Goal: Register for event/course

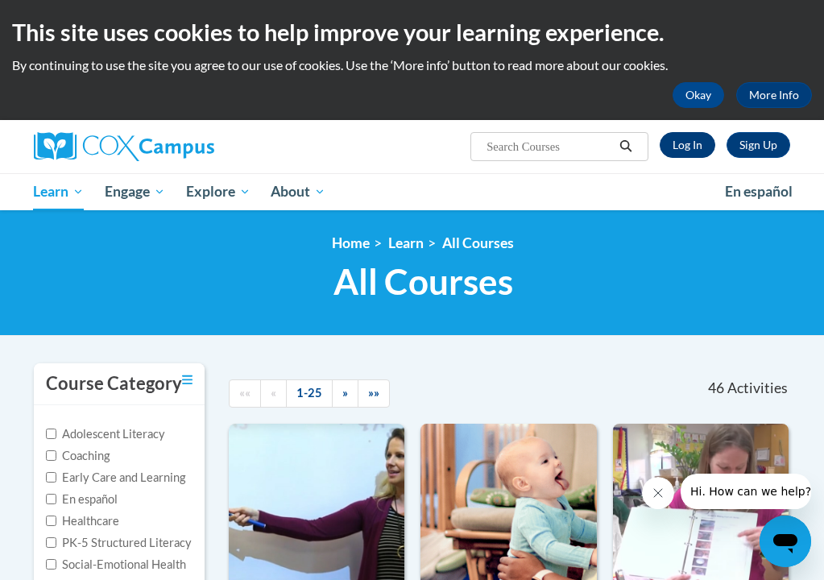
click at [695, 143] on link "Log In" at bounding box center [688, 145] width 56 height 26
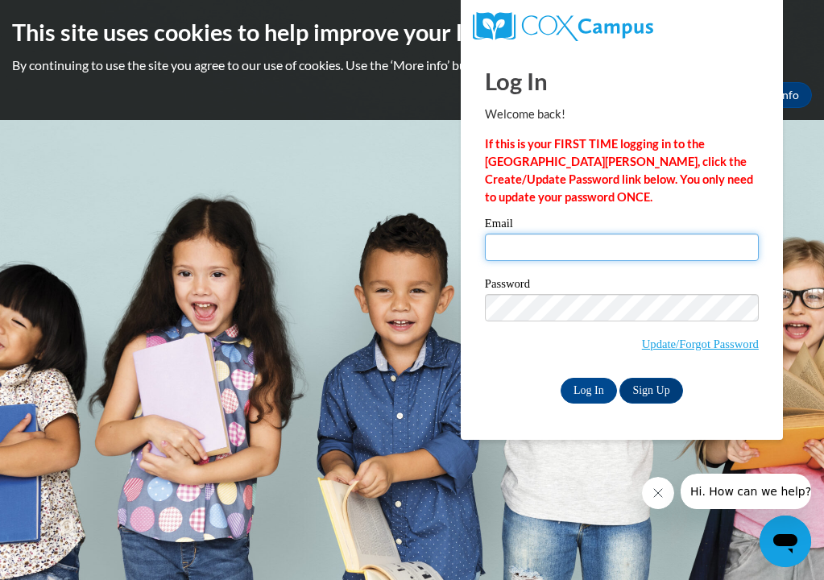
type input "Jamie_Campbell_xNrs1"
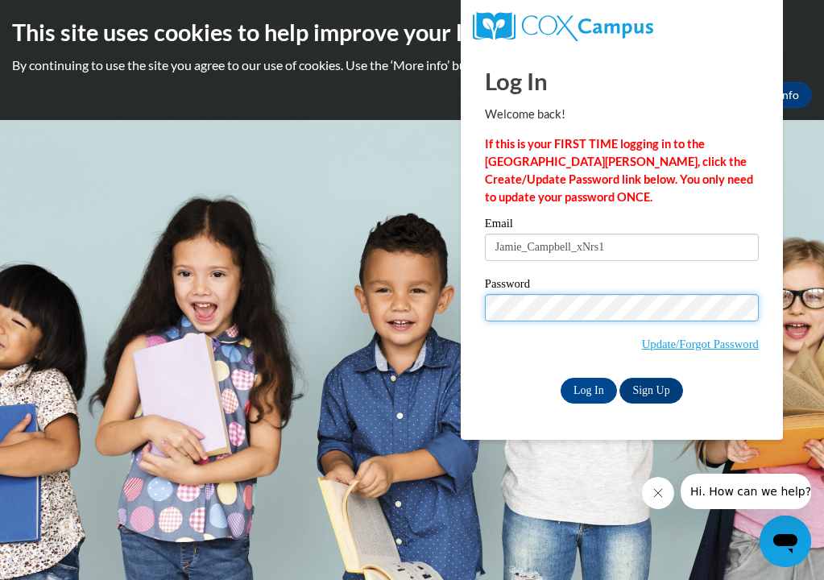
click at [587, 388] on input "Log In" at bounding box center [589, 391] width 56 height 26
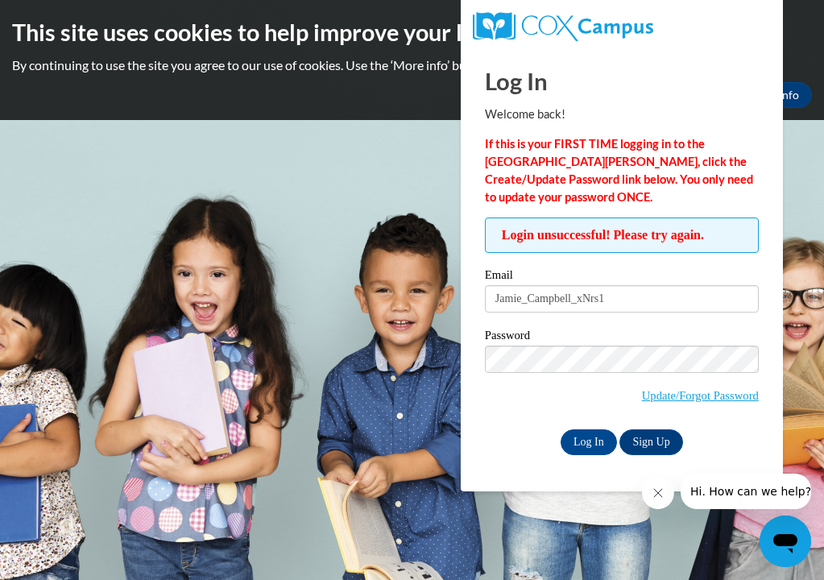
click at [633, 305] on input "Jamie_Campbell_xNrs1" at bounding box center [622, 298] width 274 height 27
type input "J"
type input "jcampbelloh@sbcglobal.net"
click at [587, 439] on input "Log In" at bounding box center [589, 442] width 56 height 26
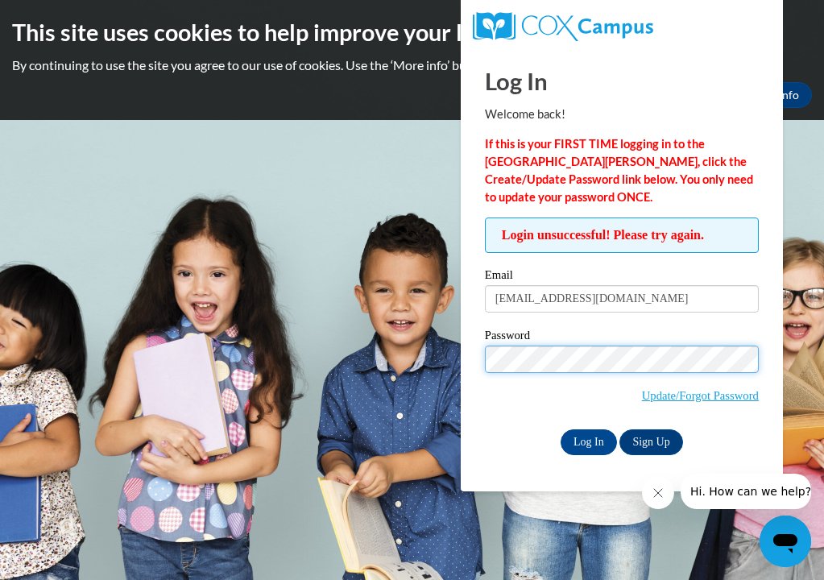
click at [587, 439] on input "Log In" at bounding box center [589, 442] width 56 height 26
click at [737, 391] on link "Update/Forgot Password" at bounding box center [700, 395] width 117 height 13
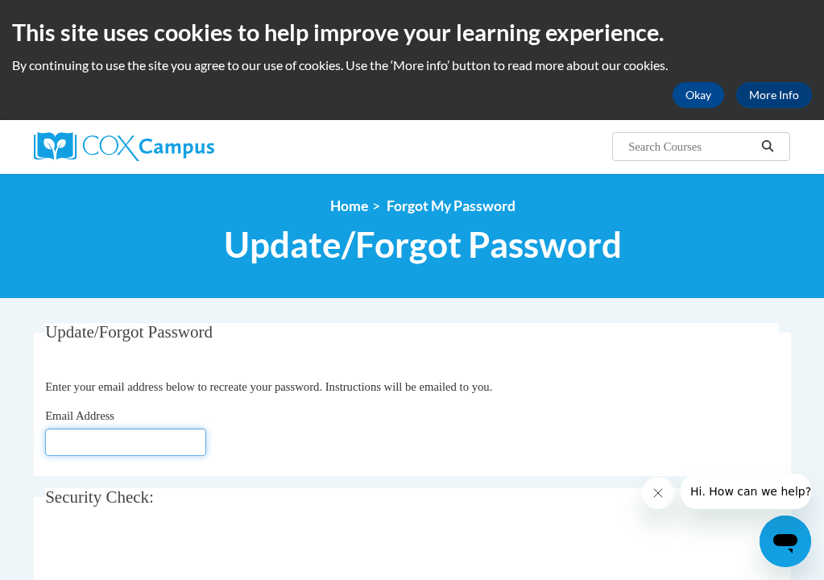
type input "jcampbelloh@sbcglobal.net"
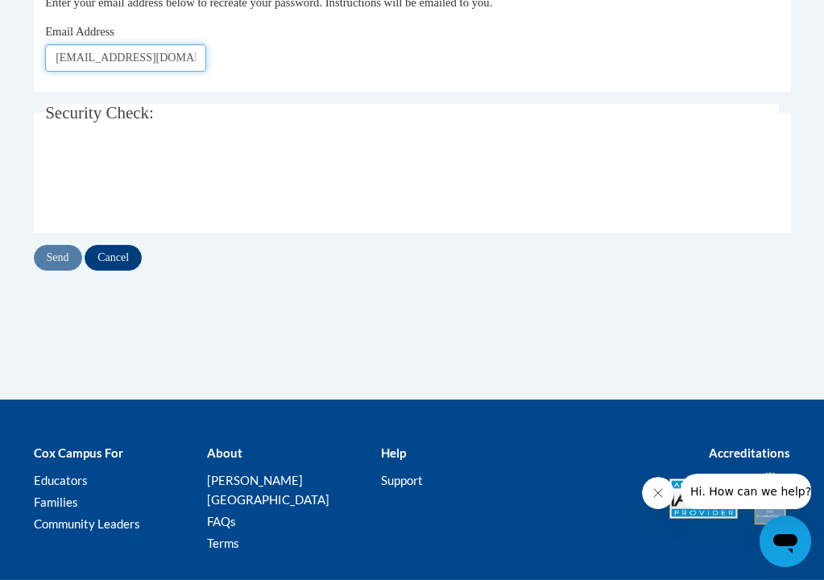
scroll to position [385, 0]
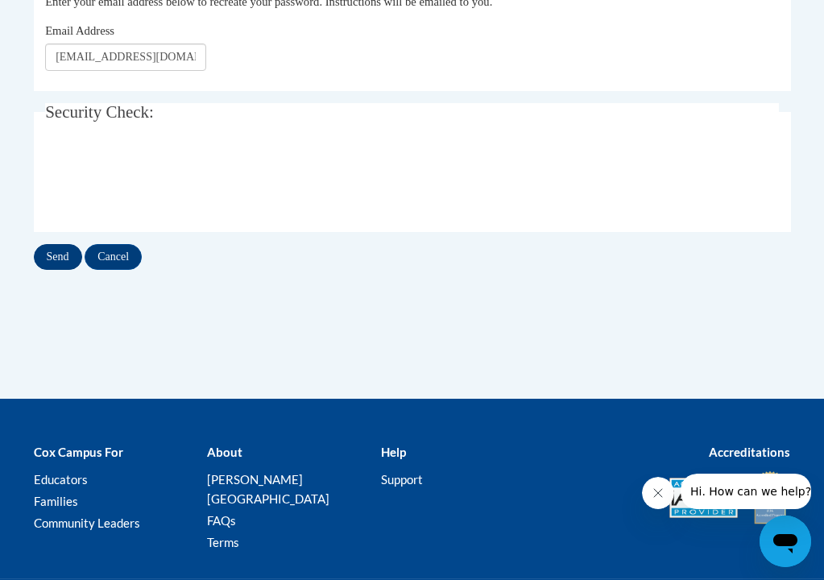
click at [52, 261] on input "Send" at bounding box center [58, 257] width 48 height 26
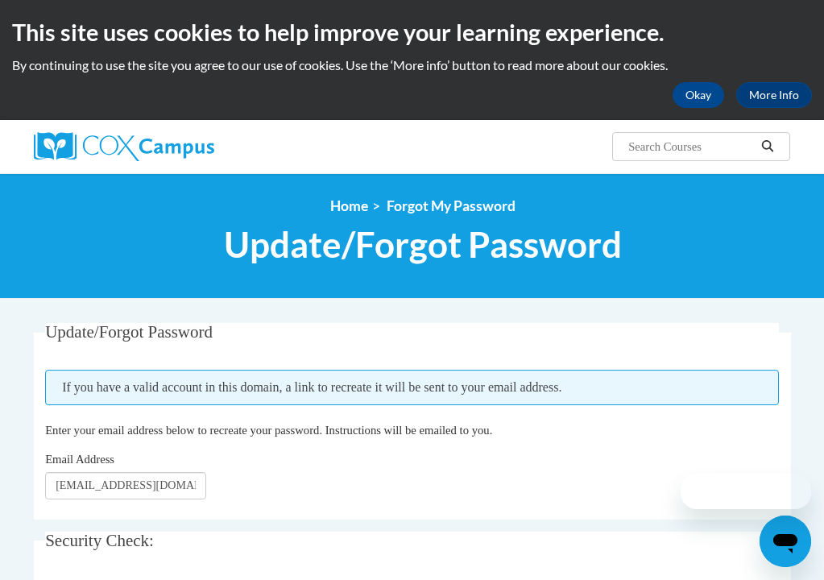
scroll to position [0, 19]
click at [690, 98] on button "Okay" at bounding box center [699, 95] width 52 height 26
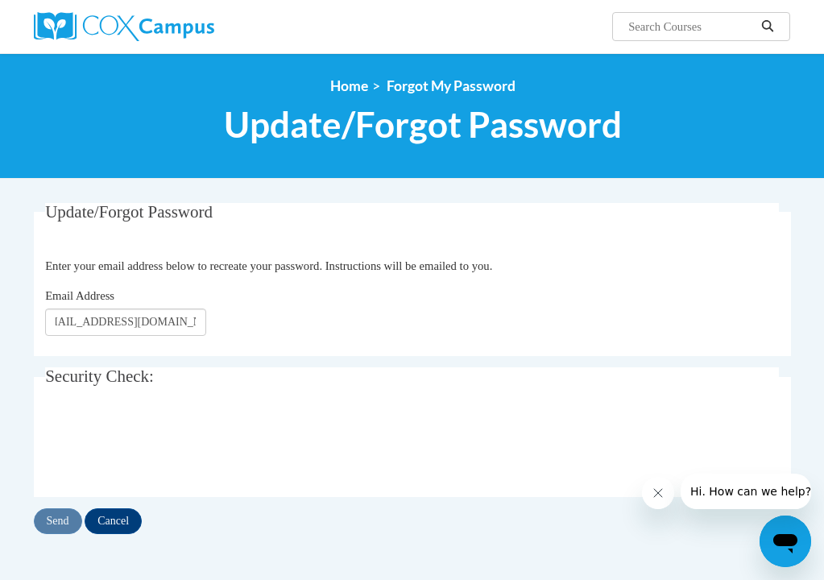
scroll to position [0, 0]
click at [96, 514] on input "Cancel" at bounding box center [113, 521] width 57 height 26
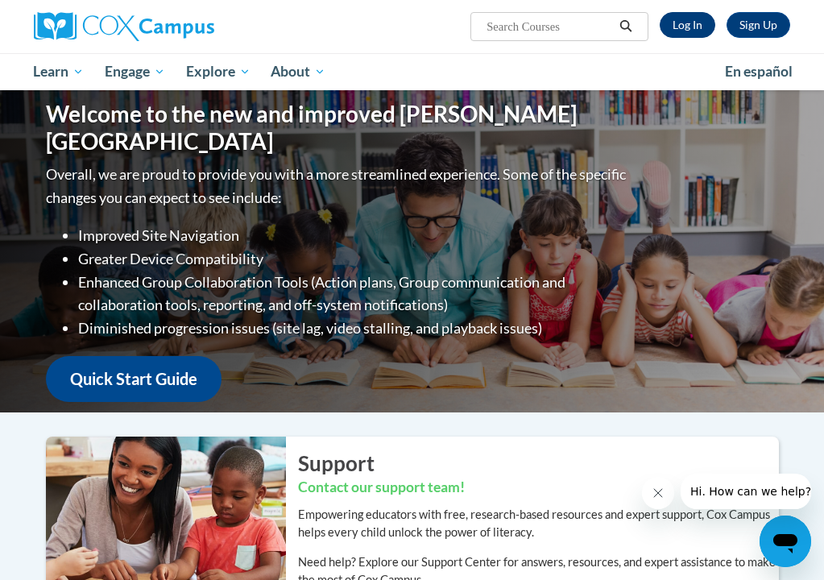
click at [690, 17] on link "Log In" at bounding box center [688, 25] width 56 height 26
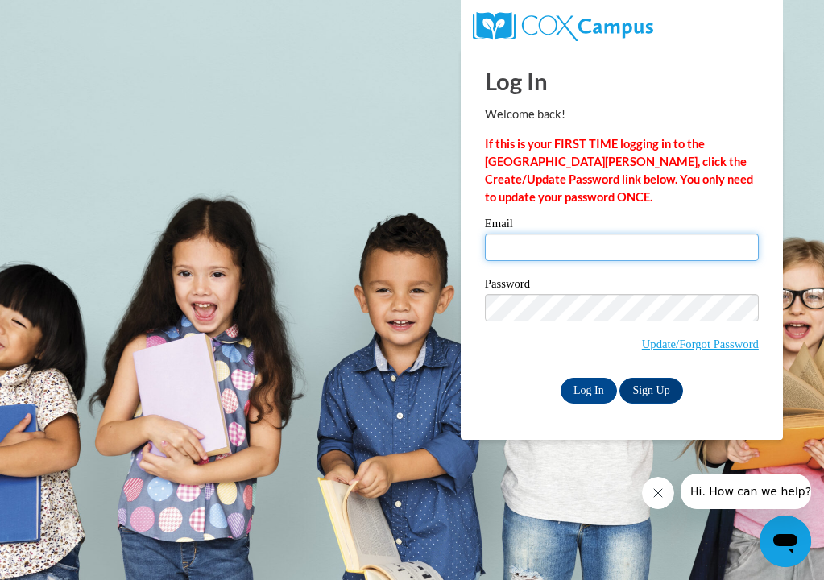
type input "jcampbelloh@sbcglobal.net"
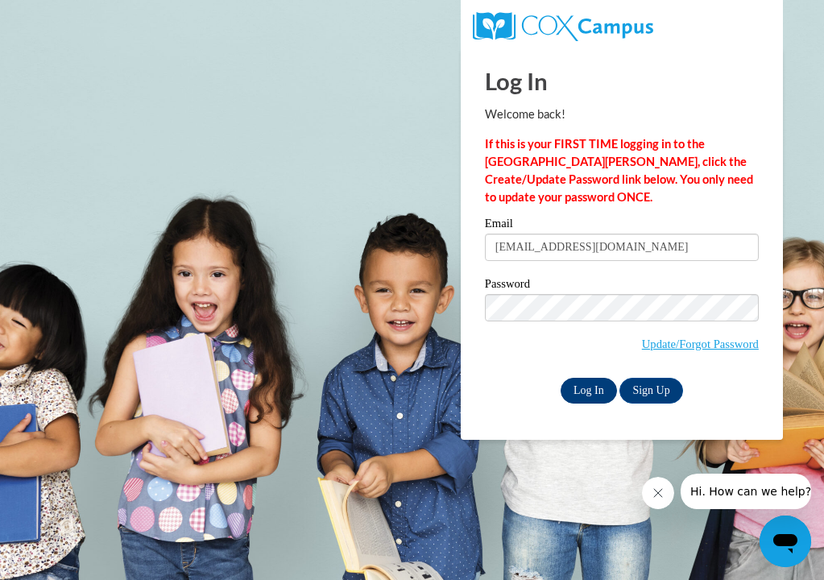
click at [603, 386] on input "Log In" at bounding box center [589, 391] width 56 height 26
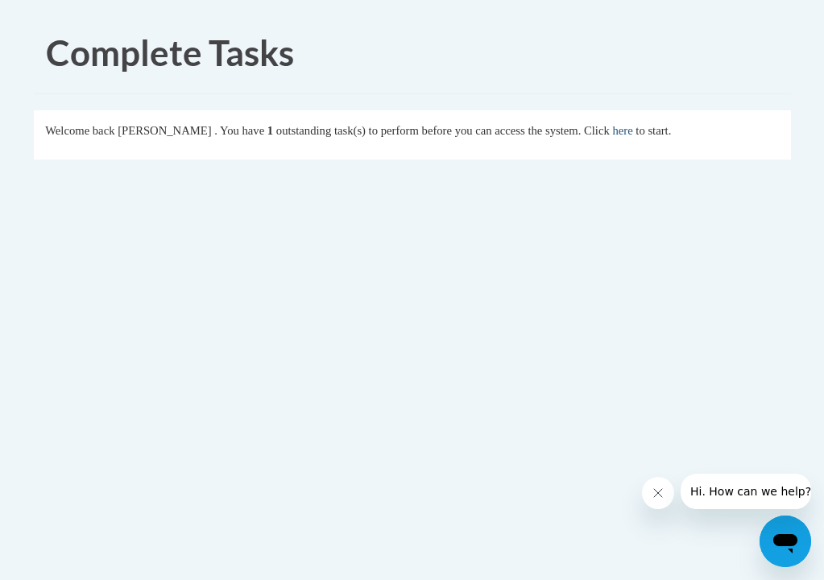
click at [632, 131] on link "here" at bounding box center [622, 130] width 20 height 13
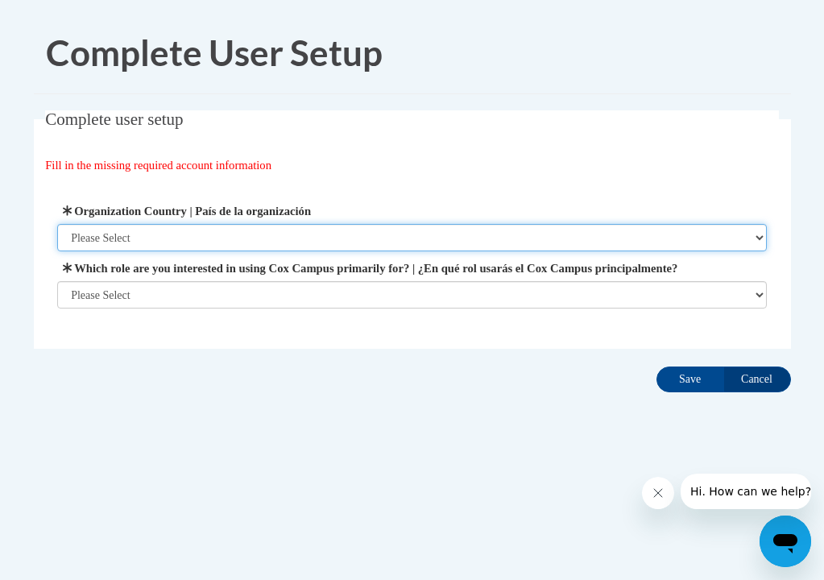
select select "ad49bcad-a171-4b2e-b99c-48b446064914"
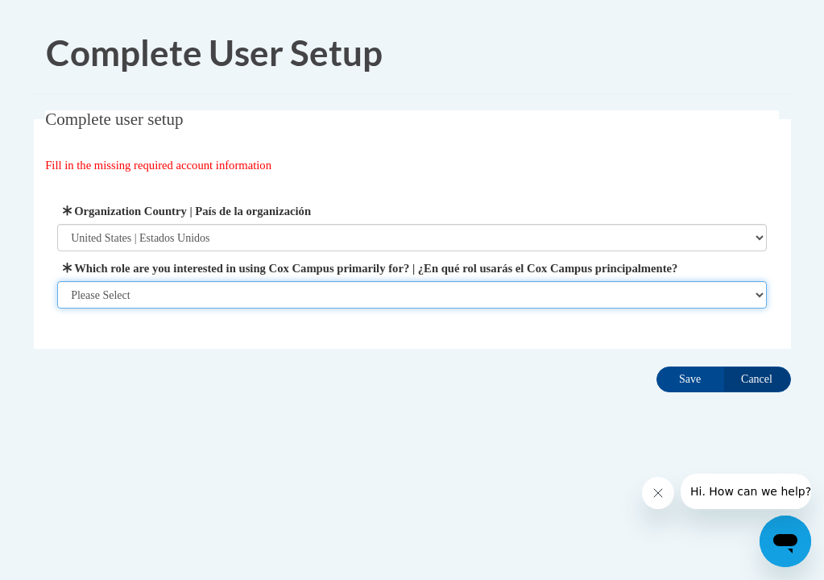
select select "fbf2d438-af2f-41f8-98f1-81c410e29de3"
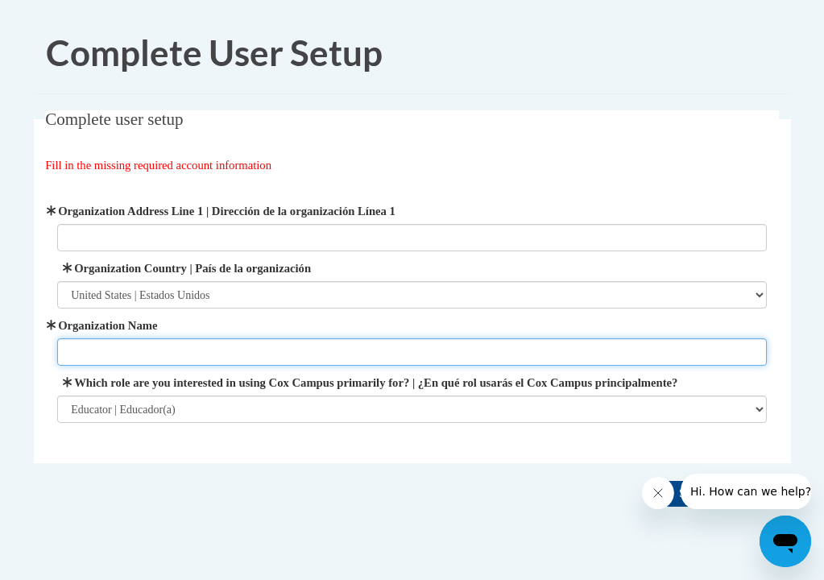
click at [200, 354] on input "Organization Name" at bounding box center [412, 351] width 710 height 27
type input "Prince of Peace Preschool"
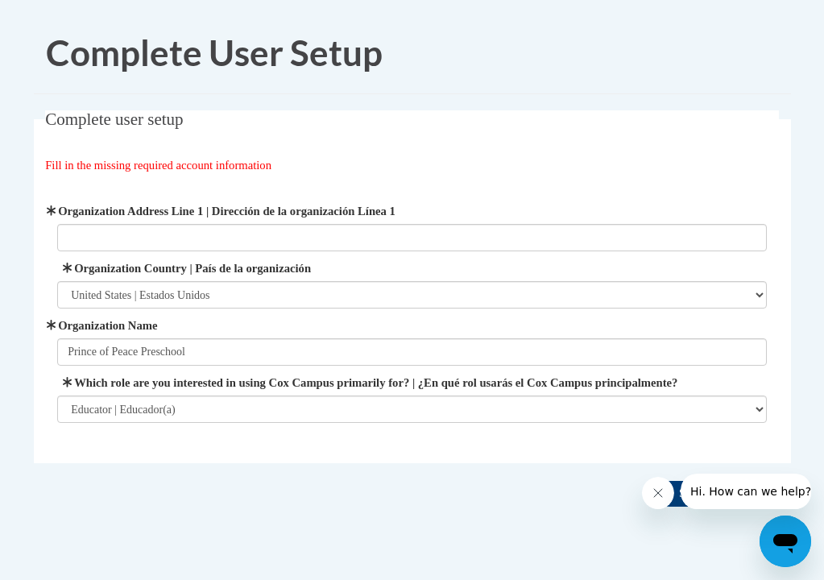
click at [698, 507] on input "Save" at bounding box center [691, 494] width 68 height 26
click at [657, 498] on icon "Close message from company" at bounding box center [658, 493] width 13 height 13
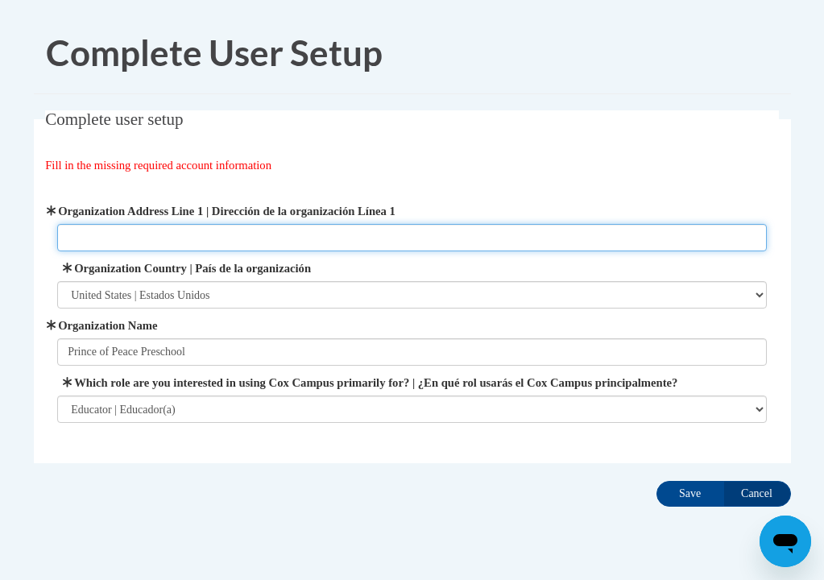
click at [271, 239] on input "Organization Address Line 1 | Dirección de la organización Línea 1" at bounding box center [412, 237] width 710 height 27
type input "4155 Pickle Rd."
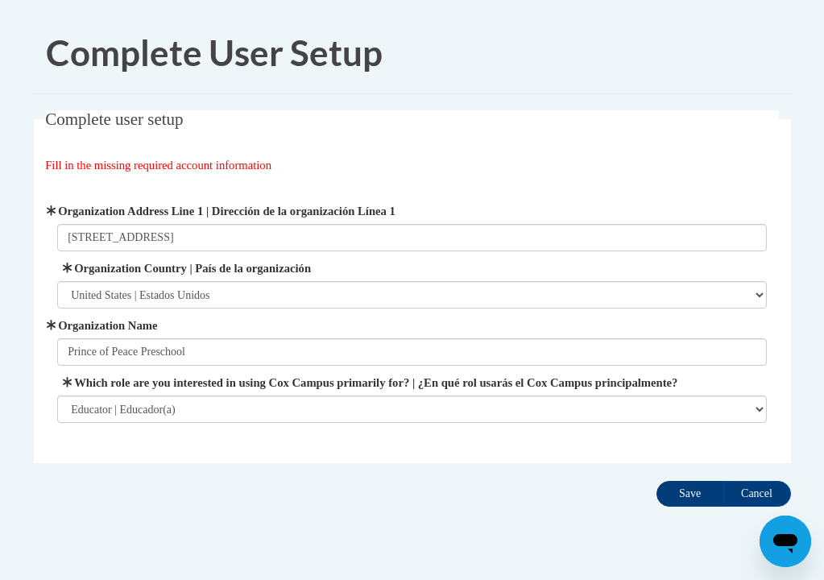
click at [697, 507] on input "Save" at bounding box center [691, 494] width 68 height 26
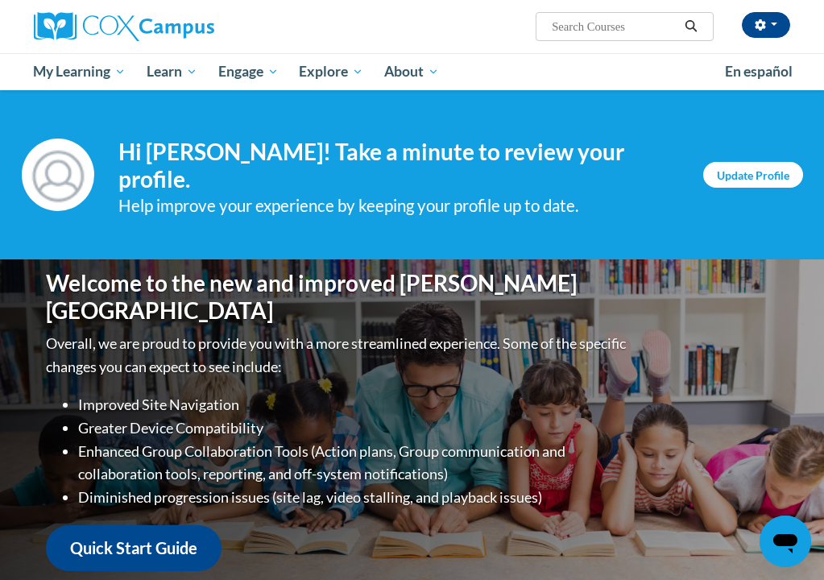
click at [779, 176] on link "Update Profile" at bounding box center [753, 175] width 100 height 26
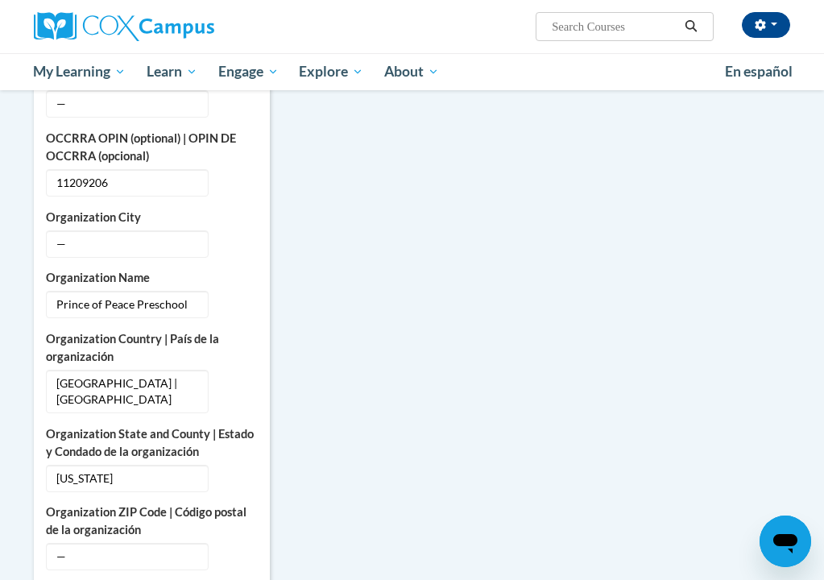
scroll to position [855, 0]
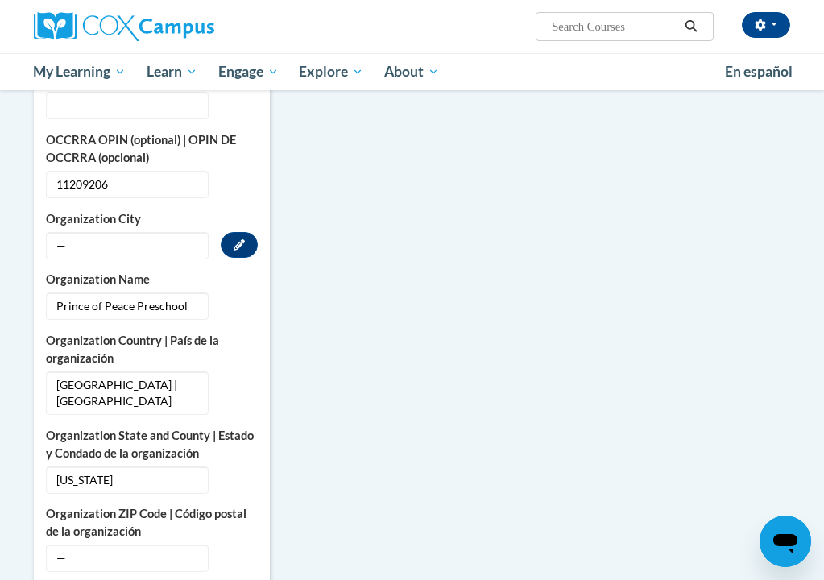
click at [127, 243] on span "—" at bounding box center [127, 245] width 163 height 27
click at [234, 244] on icon "Custom profile fields" at bounding box center [239, 244] width 11 height 11
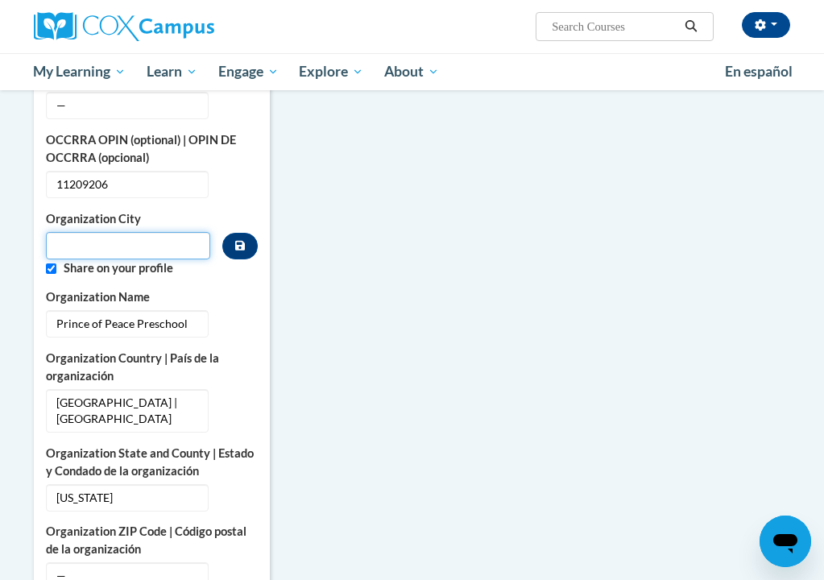
click at [143, 241] on input "Metadata input" at bounding box center [128, 245] width 164 height 27
type input "Oregon"
click at [236, 243] on icon "Custom profile fields" at bounding box center [240, 246] width 10 height 10
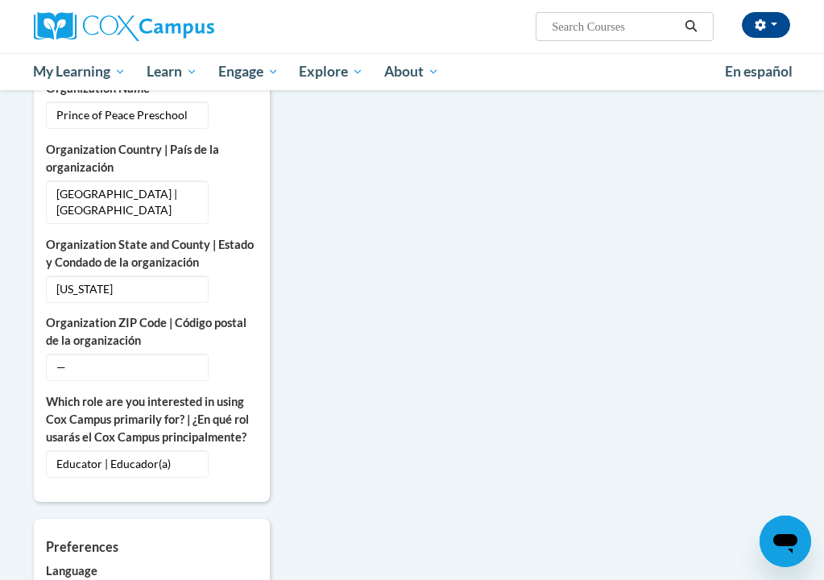
scroll to position [1048, 0]
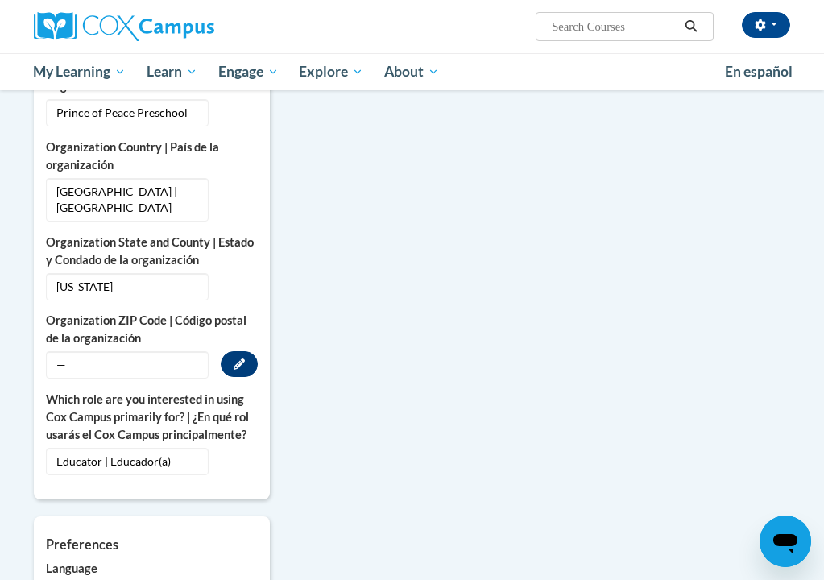
click at [229, 363] on button "Edit" at bounding box center [239, 364] width 37 height 26
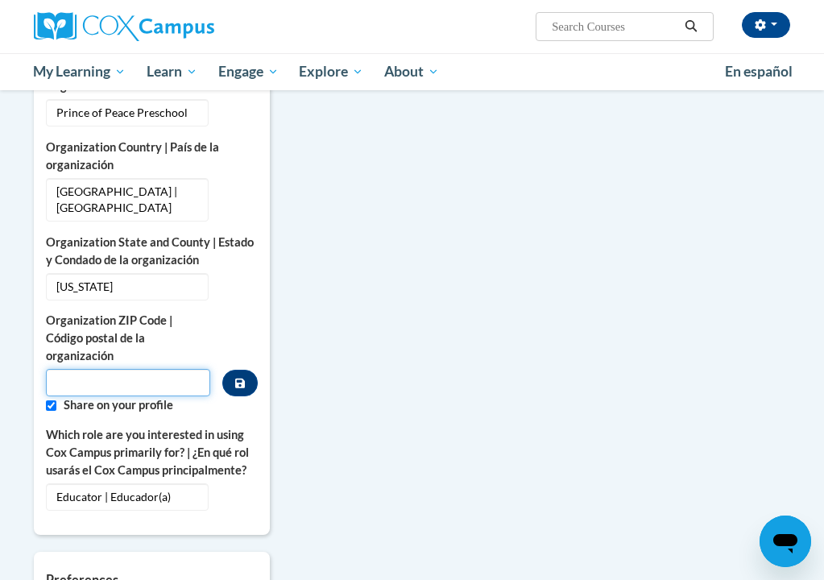
click at [176, 381] on input "Metadata input" at bounding box center [128, 382] width 164 height 27
type input "43616"
click at [245, 383] on button "Custom profile fields" at bounding box center [239, 383] width 35 height 27
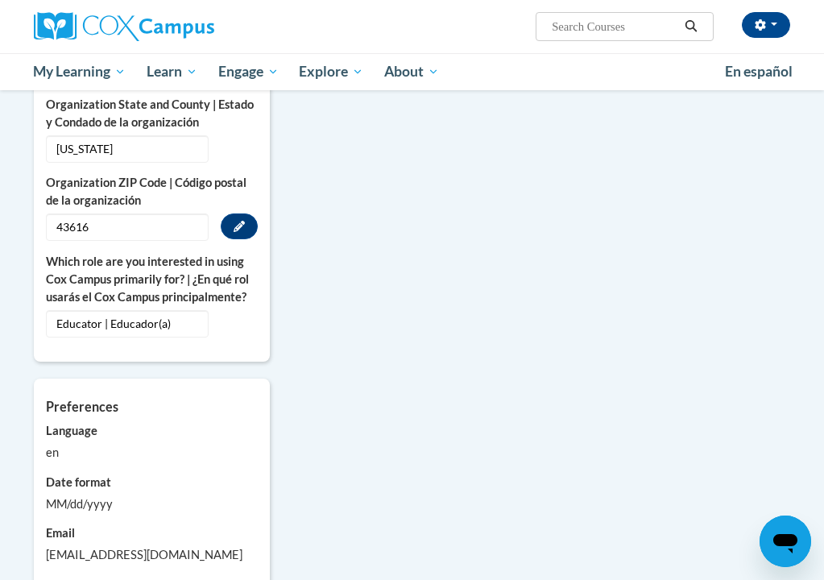
scroll to position [1165, 0]
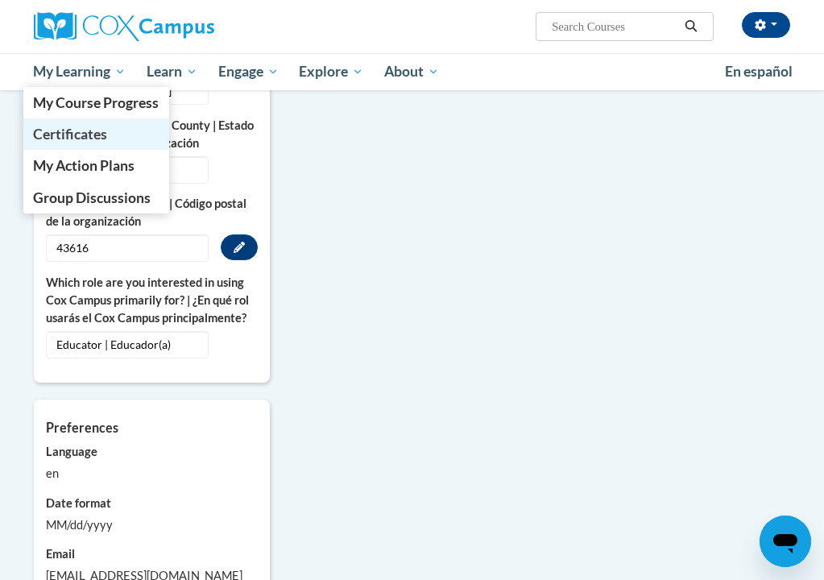
click at [116, 147] on link "Certificates" at bounding box center [96, 133] width 147 height 31
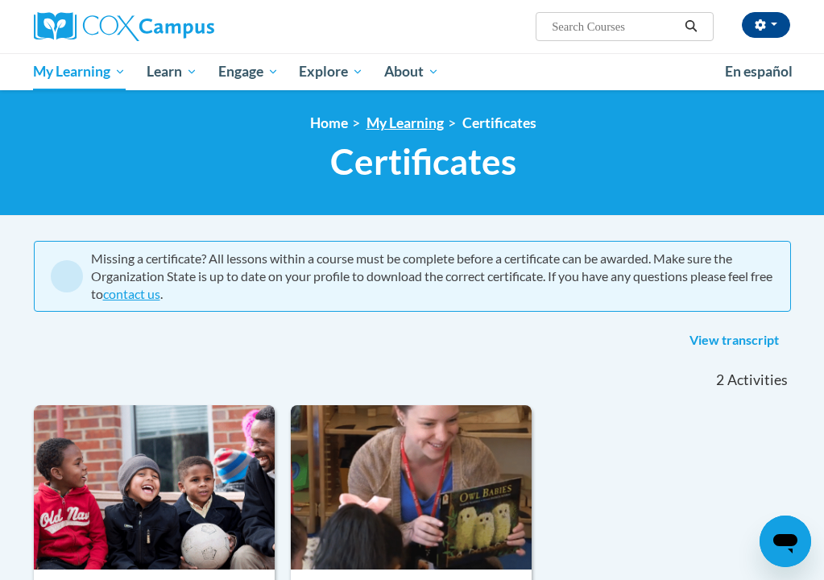
click at [396, 120] on link "My Learning" at bounding box center [405, 122] width 77 height 17
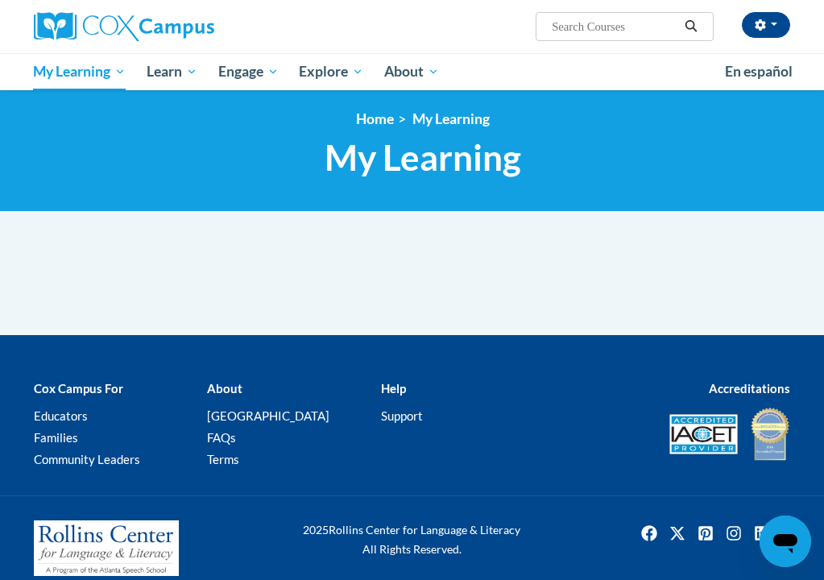
scroll to position [4, 0]
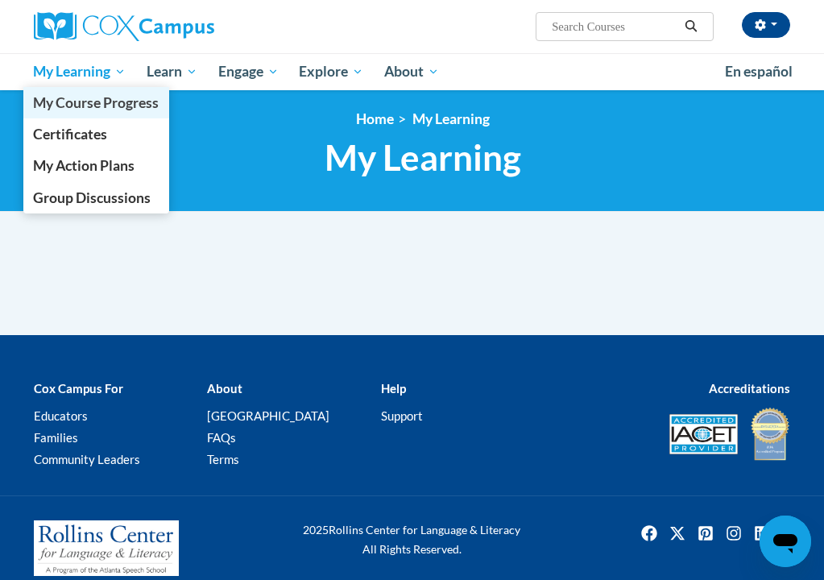
click at [108, 110] on span "My Course Progress" at bounding box center [96, 102] width 126 height 17
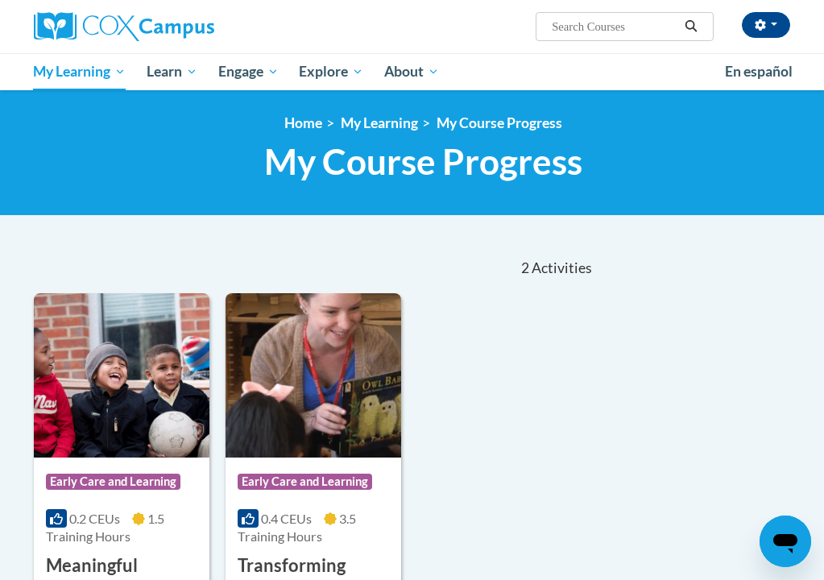
click at [648, 31] on input "Search..." at bounding box center [614, 26] width 129 height 19
type input "The power of language"
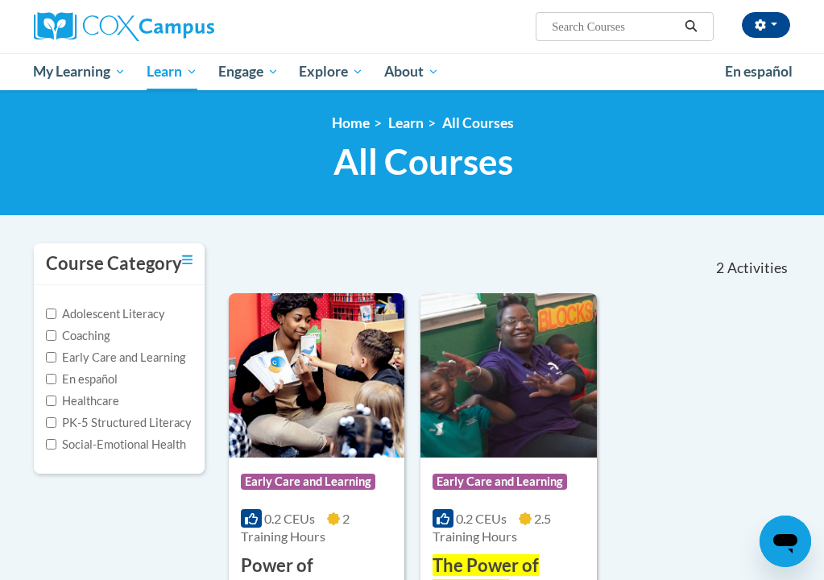
type input "The power of language"
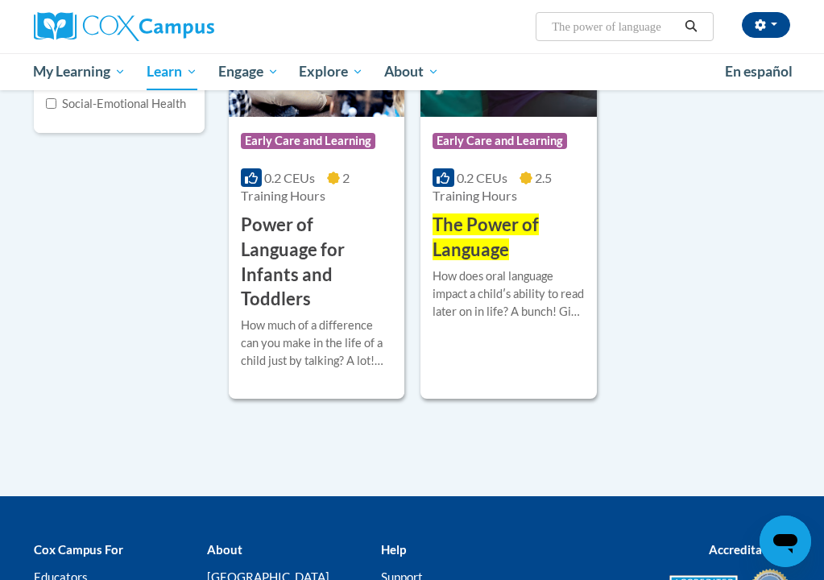
scroll to position [342, 0]
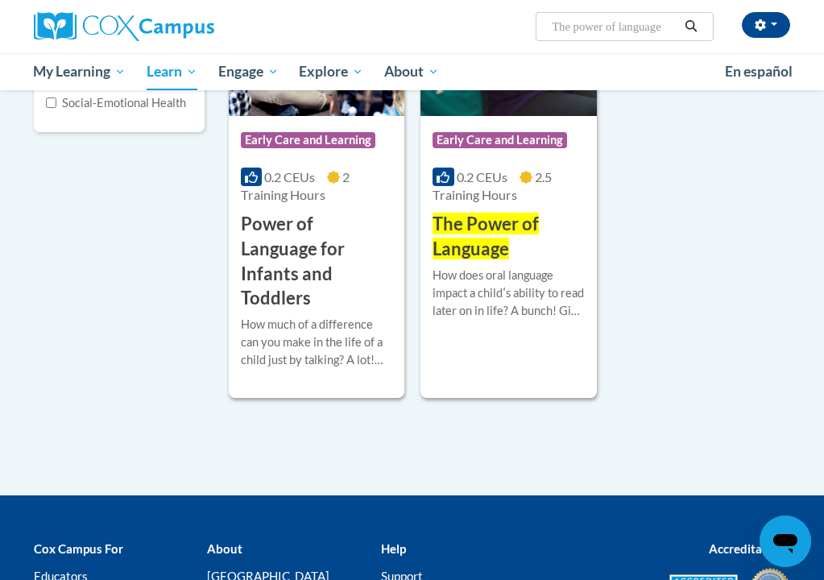
click at [570, 201] on div "0.2 CEUs 2.5 Training Hours" at bounding box center [508, 185] width 151 height 35
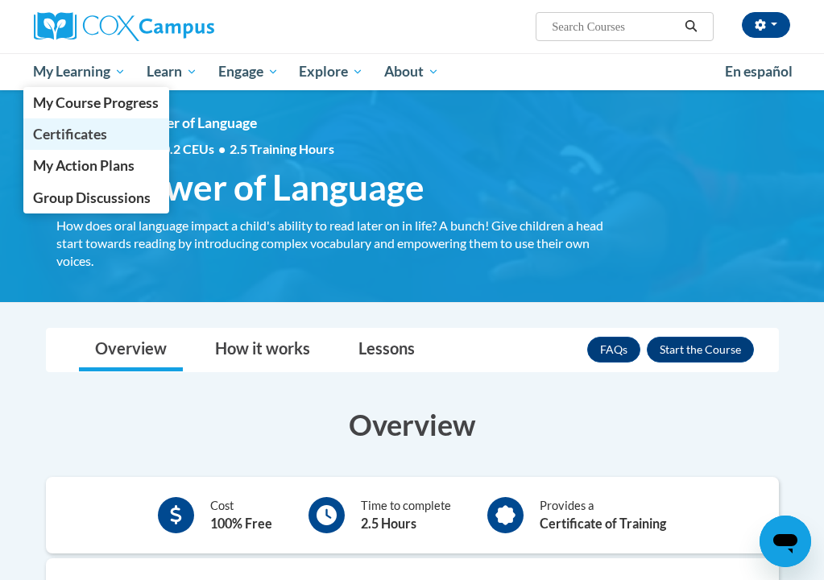
click at [79, 132] on span "Certificates" at bounding box center [70, 134] width 74 height 17
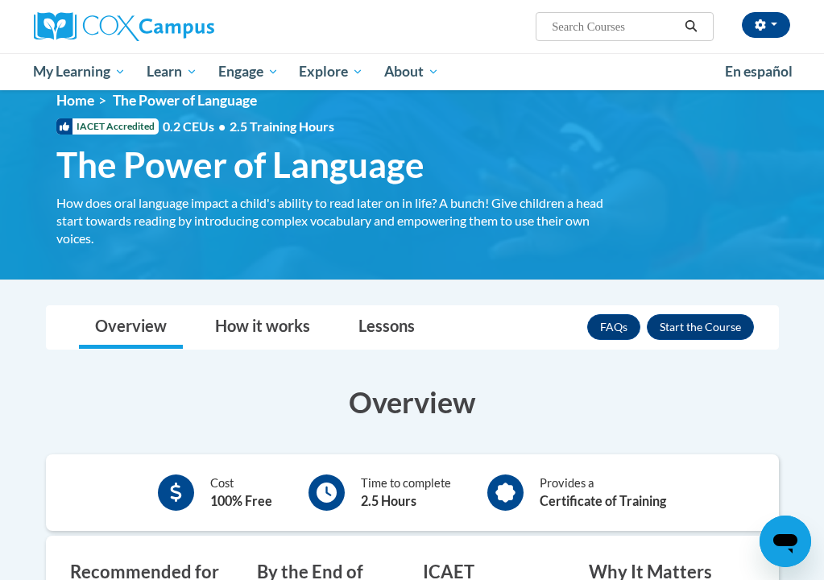
scroll to position [28, 0]
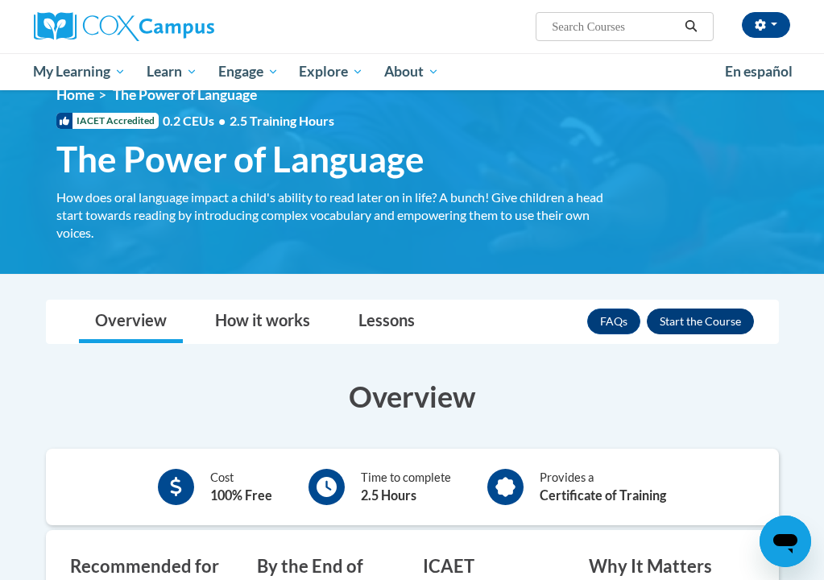
click at [698, 318] on button "Enroll" at bounding box center [700, 322] width 107 height 26
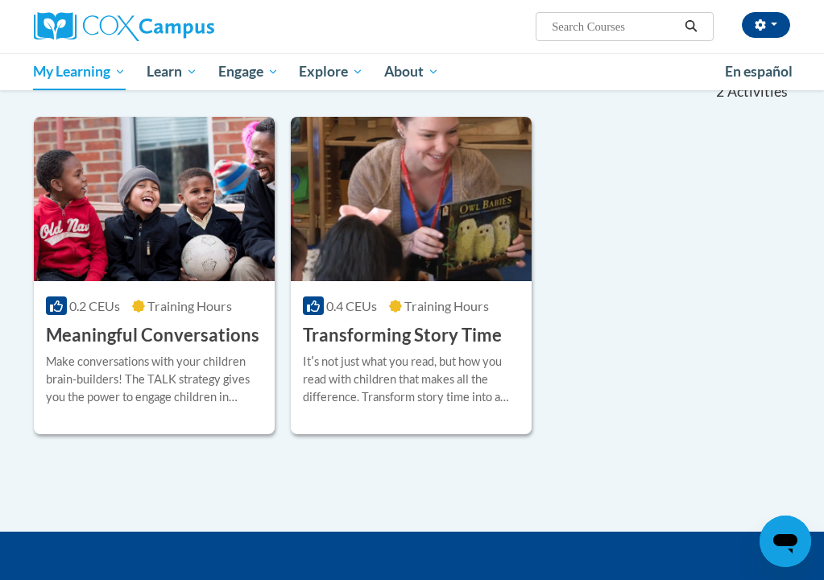
scroll to position [296, 0]
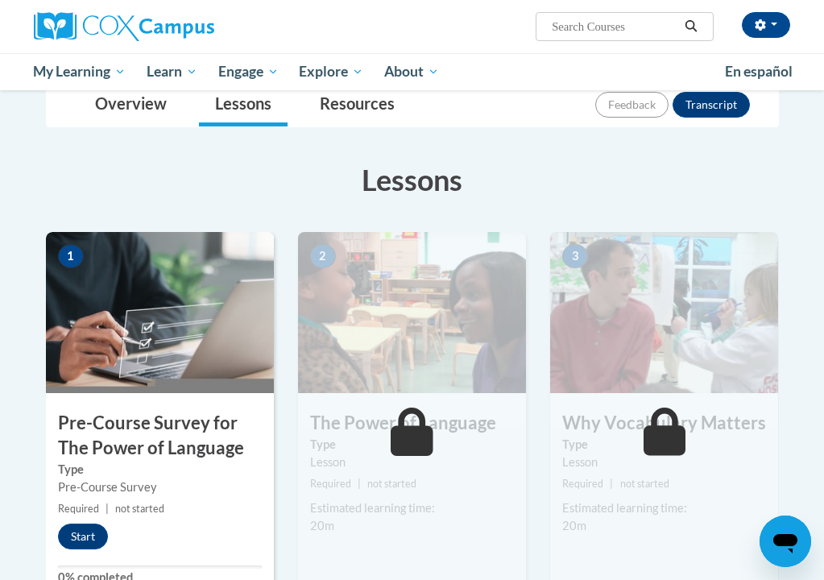
scroll to position [189, 0]
click at [95, 535] on button "Start" at bounding box center [83, 536] width 50 height 26
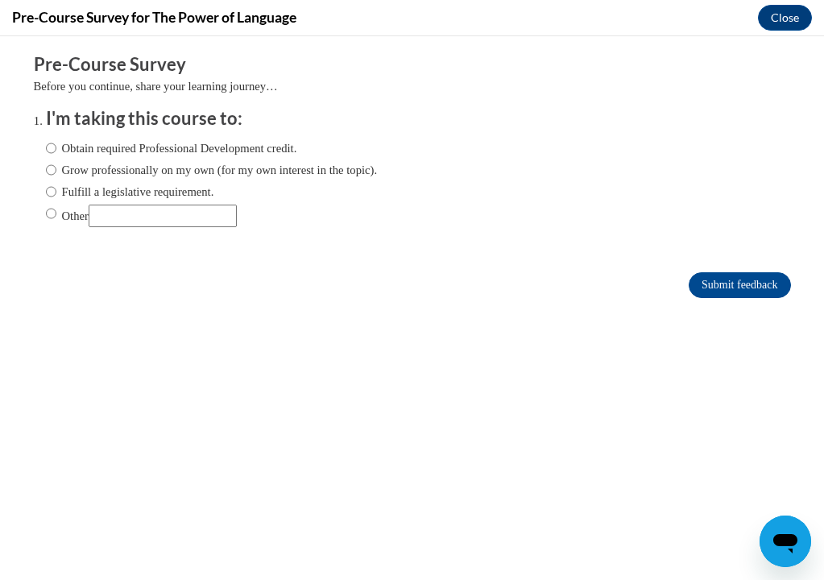
scroll to position [0, 0]
click at [50, 143] on input "Obtain required Professional Development credit." at bounding box center [51, 148] width 10 height 18
radio input "true"
click at [51, 164] on input "Grow professionally on my own (for my own interest in the topic)." at bounding box center [51, 170] width 10 height 18
radio input "true"
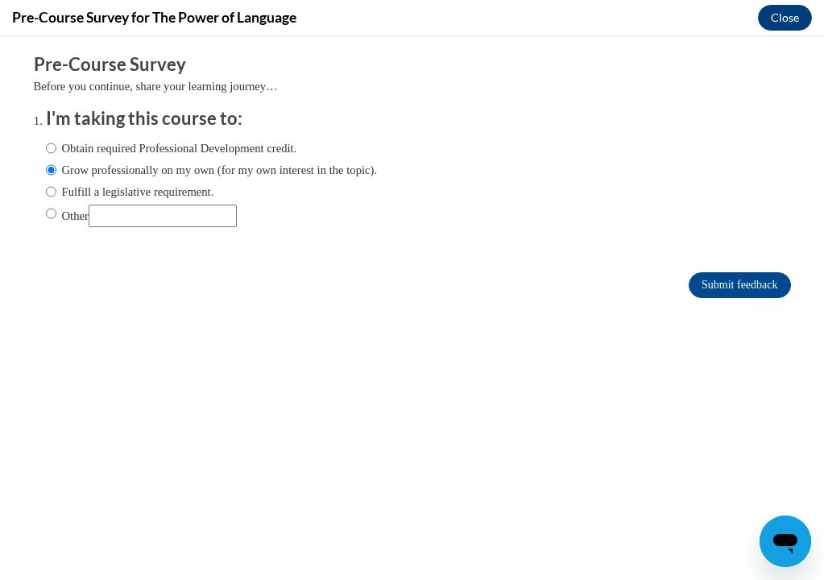
click at [52, 143] on input "Obtain required Professional Development credit." at bounding box center [51, 148] width 10 height 18
radio input "true"
click at [723, 286] on input "Submit feedback" at bounding box center [740, 285] width 102 height 26
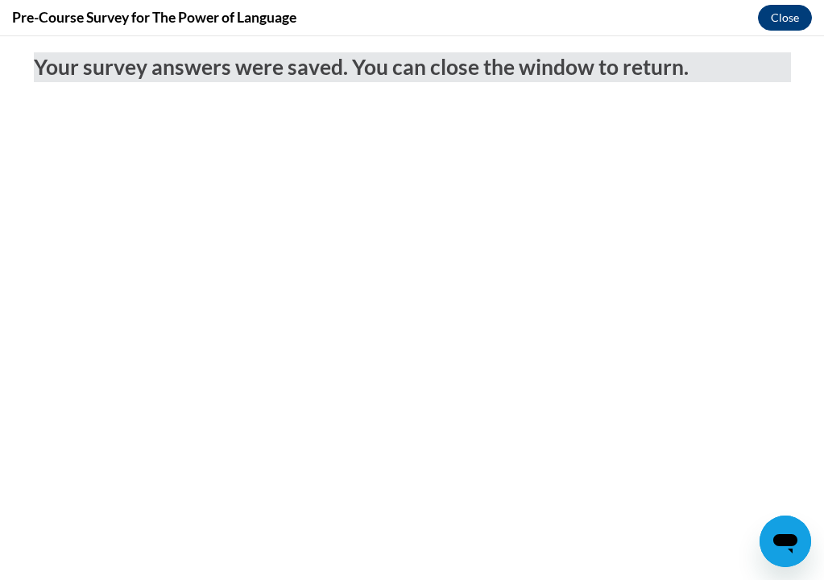
click at [777, 16] on button "Close" at bounding box center [785, 18] width 54 height 26
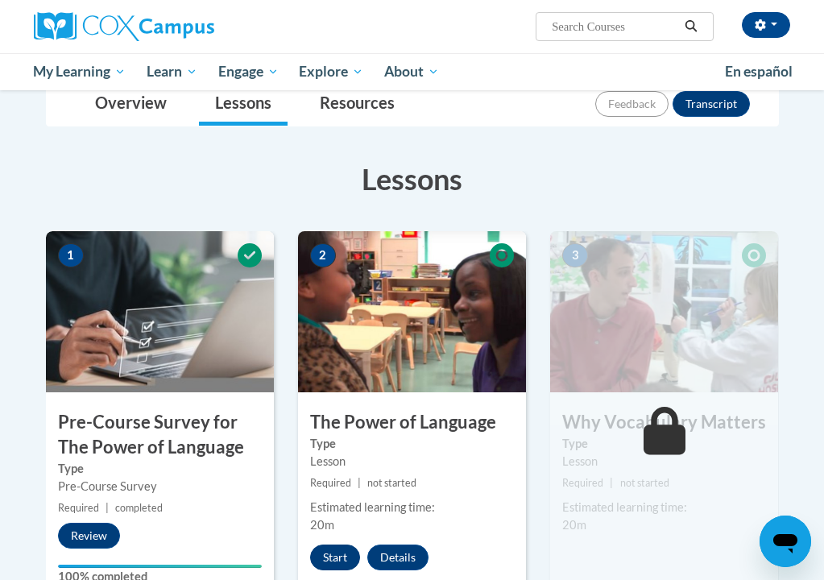
click at [344, 553] on button "Start" at bounding box center [335, 558] width 50 height 26
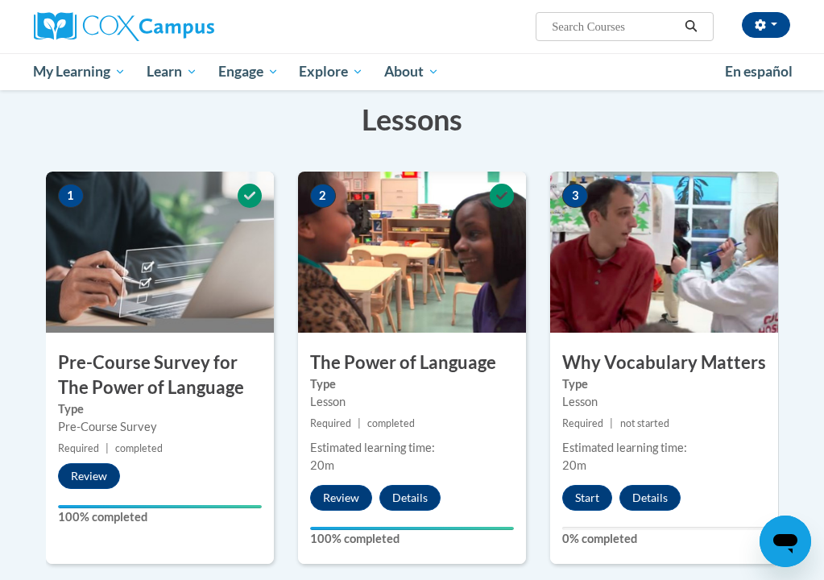
scroll to position [242, 0]
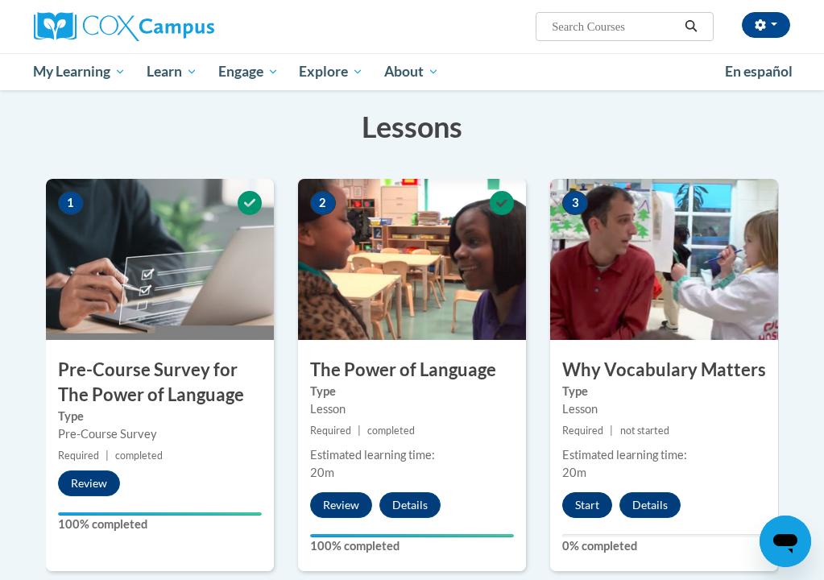
click at [586, 497] on button "Start" at bounding box center [587, 505] width 50 height 26
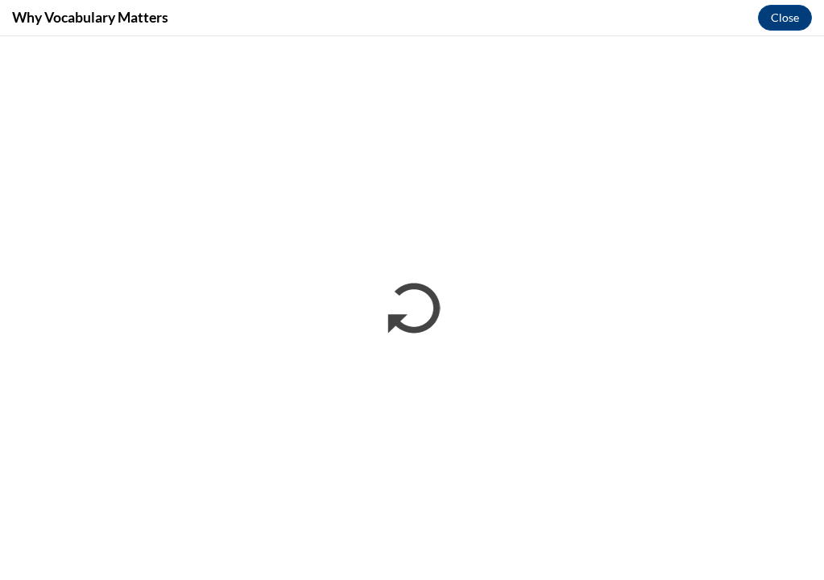
scroll to position [0, 0]
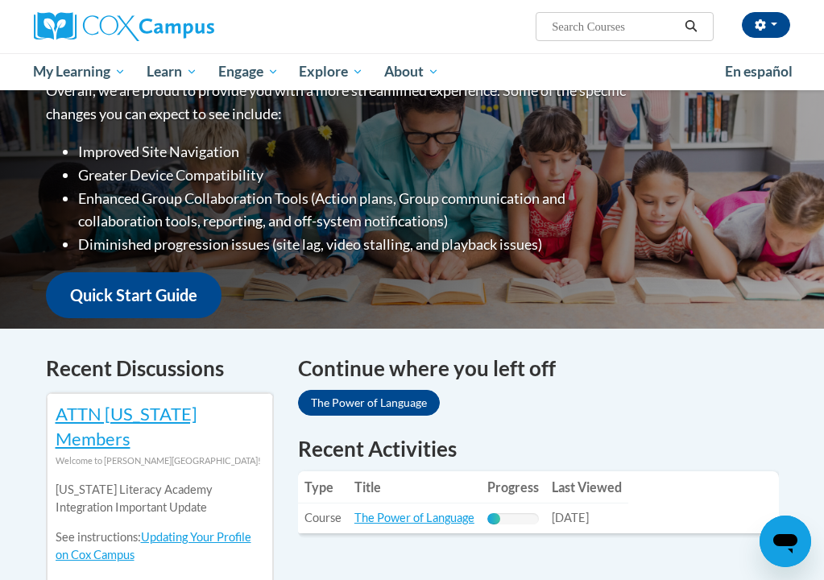
scroll to position [235, 0]
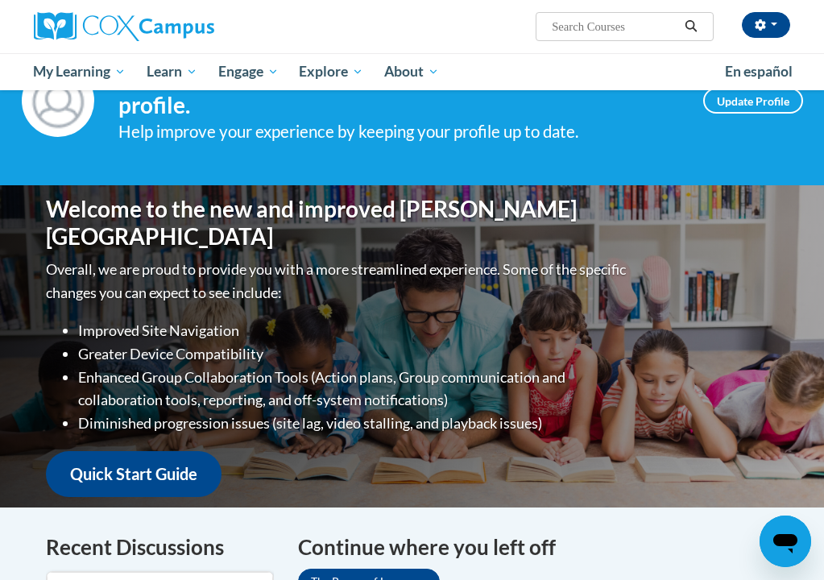
scroll to position [2, 0]
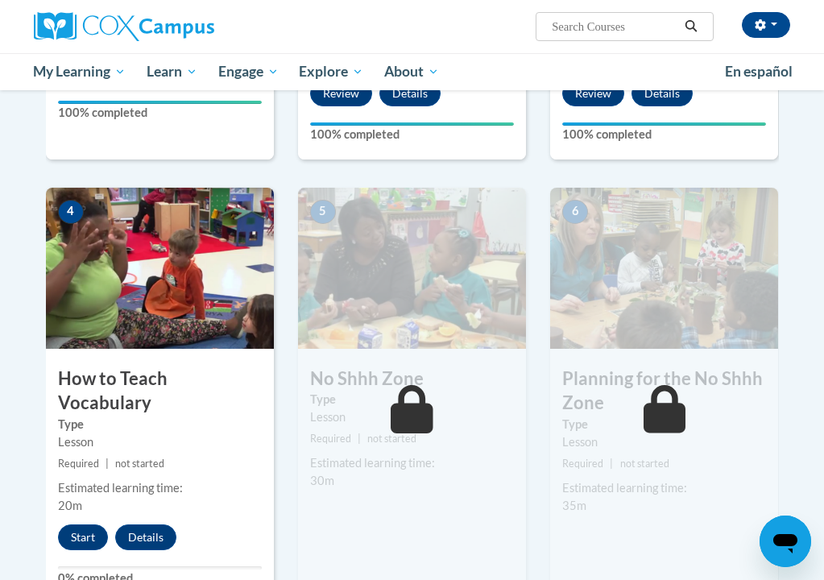
scroll to position [653, 0]
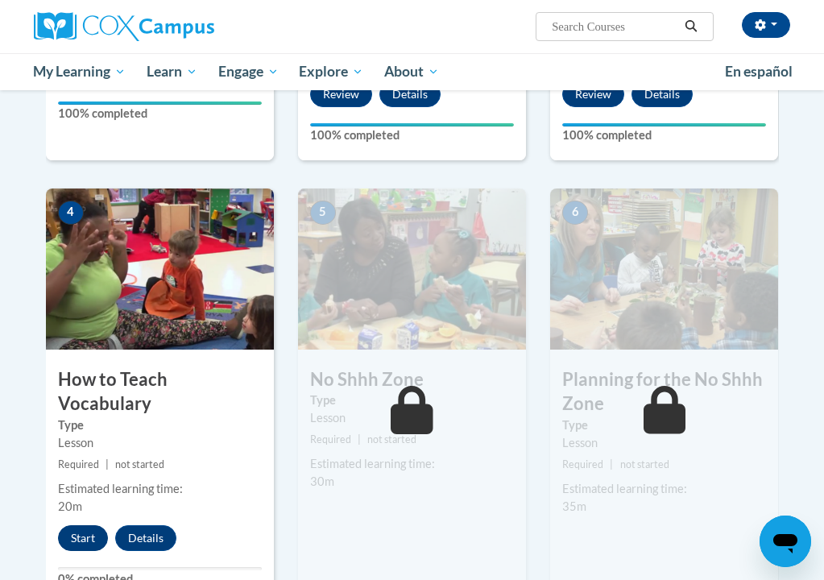
click at [65, 525] on button "Start" at bounding box center [83, 538] width 50 height 26
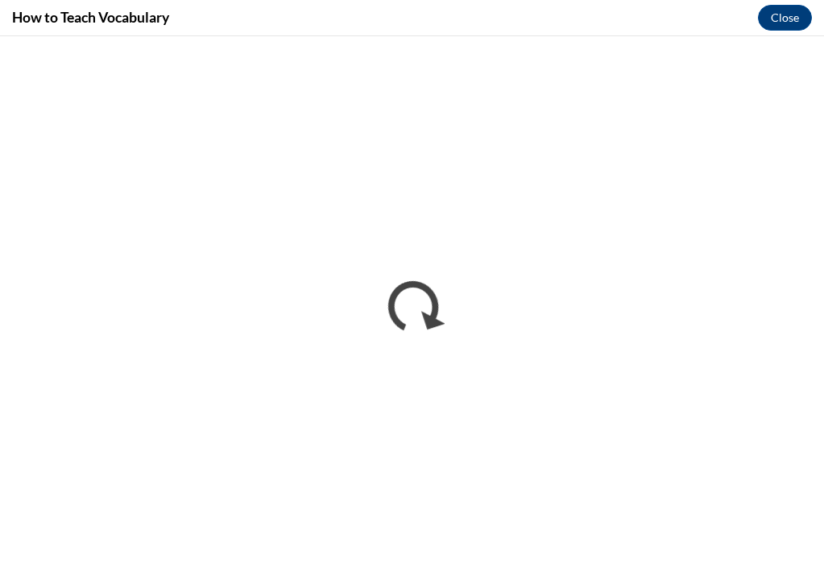
scroll to position [0, 0]
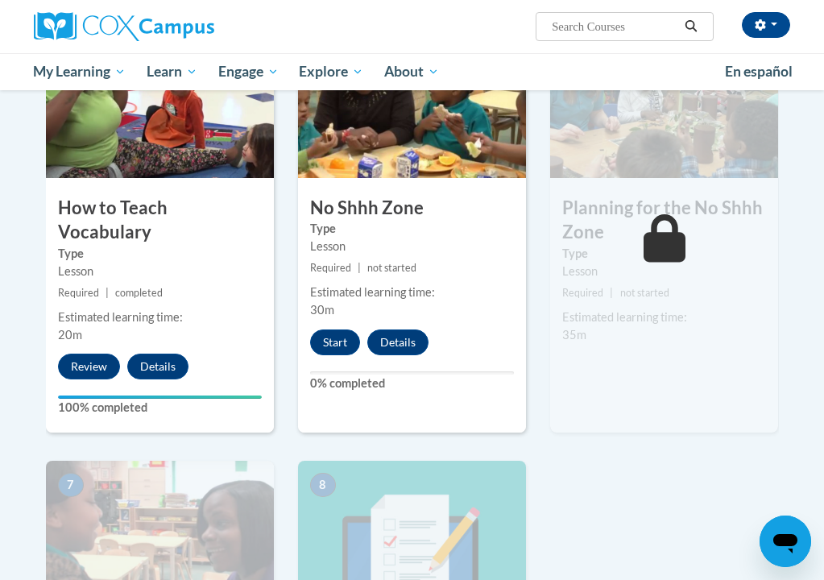
scroll to position [819, 0]
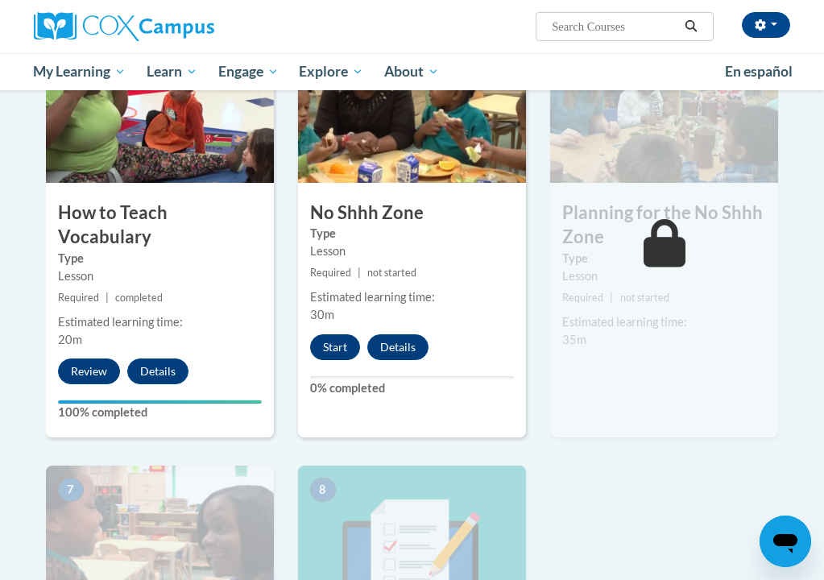
click at [330, 339] on button "Start" at bounding box center [335, 347] width 50 height 26
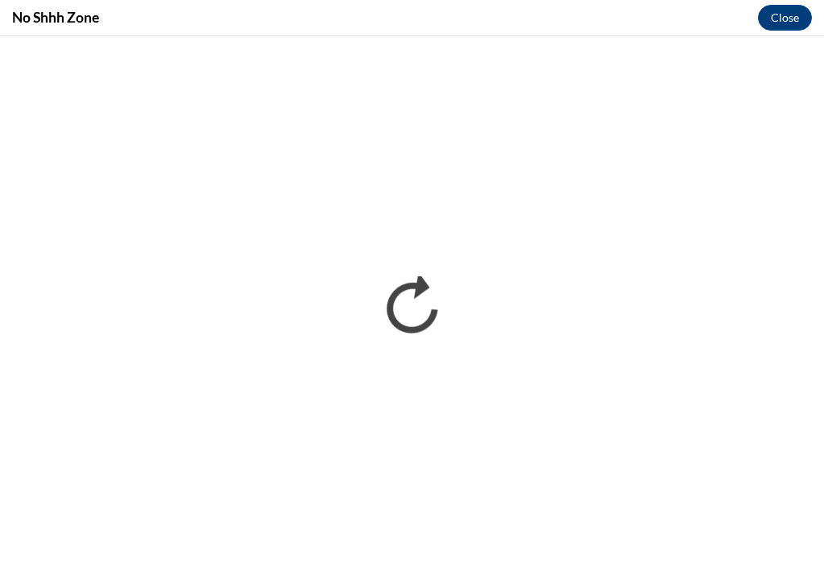
scroll to position [0, 0]
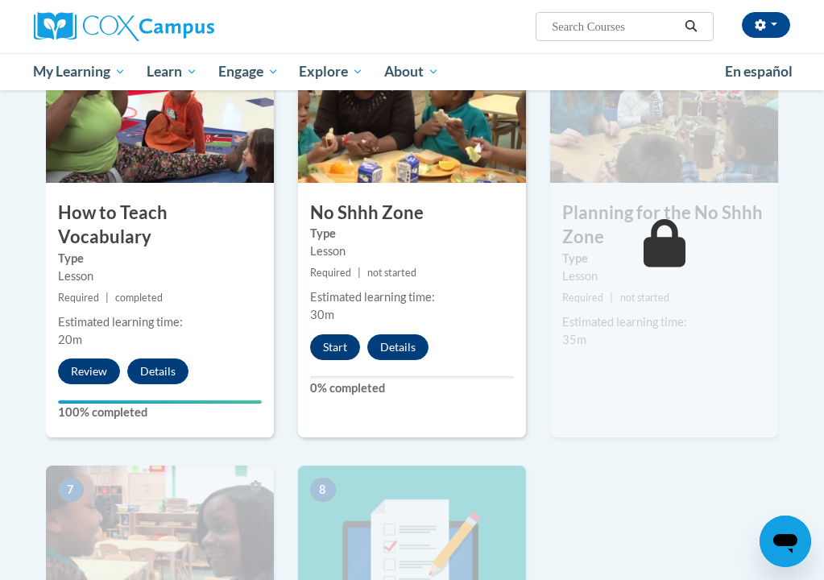
drag, startPoint x: 722, startPoint y: 56, endPoint x: 341, endPoint y: 355, distance: 484.8
click at [341, 355] on button "Start" at bounding box center [335, 347] width 50 height 26
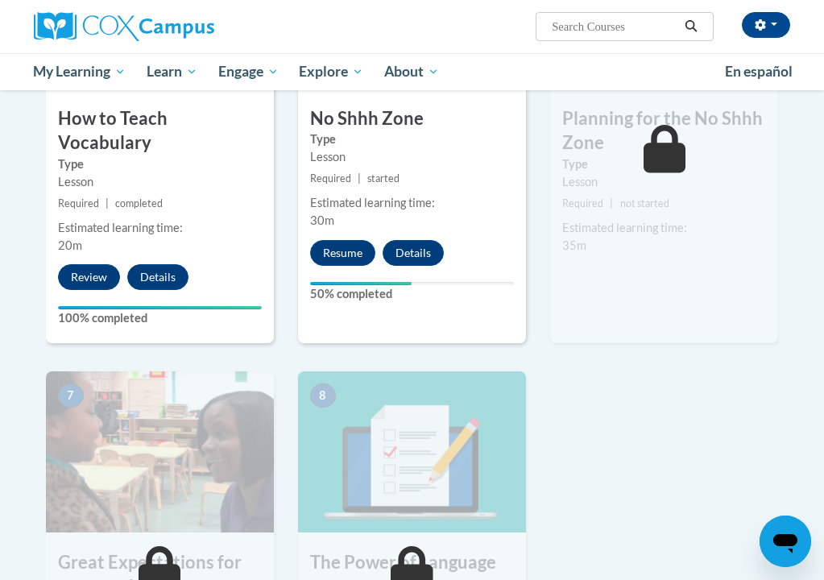
scroll to position [914, 0]
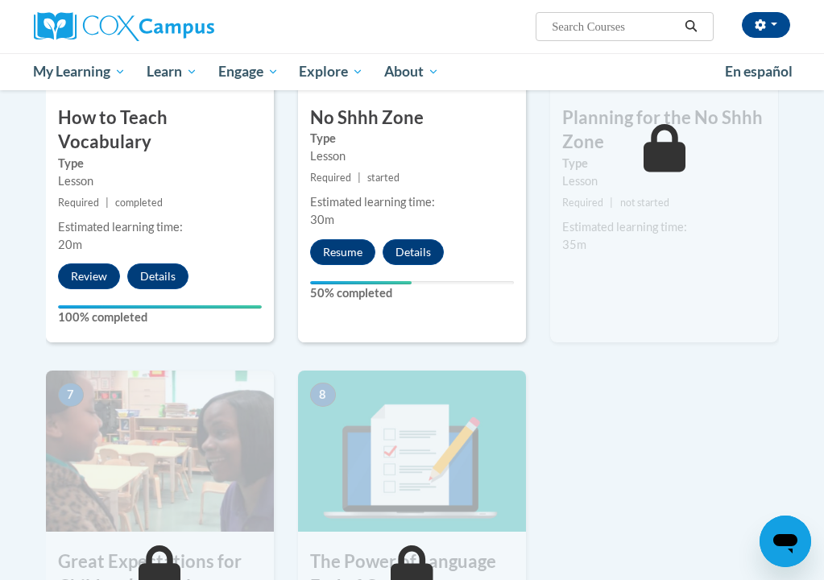
click at [342, 248] on button "Resume" at bounding box center [342, 252] width 65 height 26
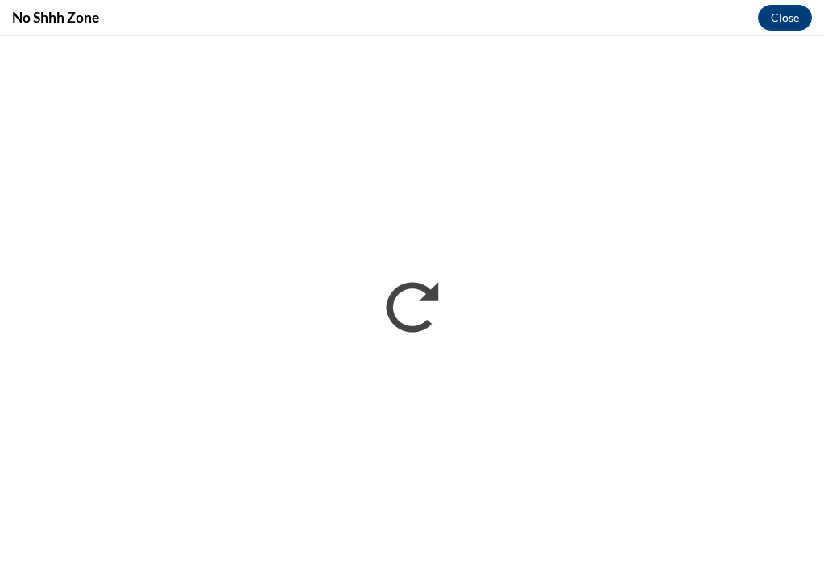
scroll to position [0, 0]
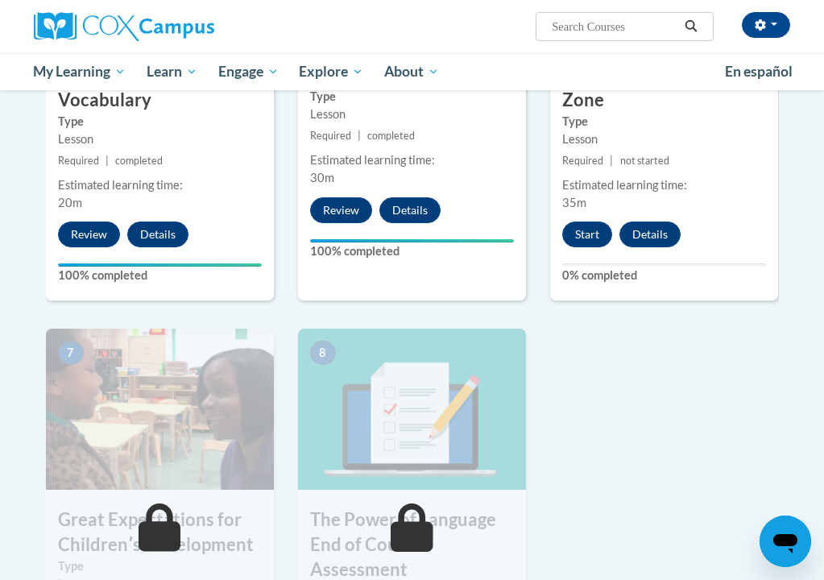
scroll to position [948, 0]
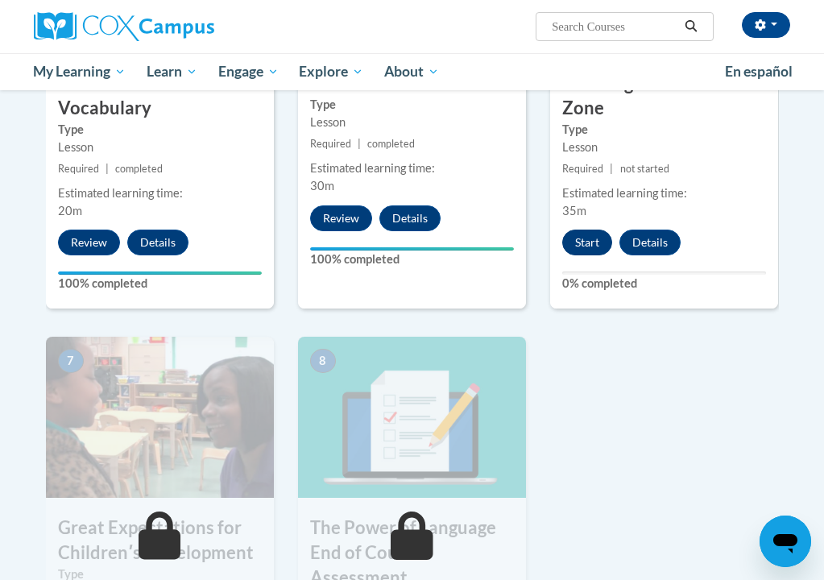
click at [583, 244] on button "Start" at bounding box center [587, 243] width 50 height 26
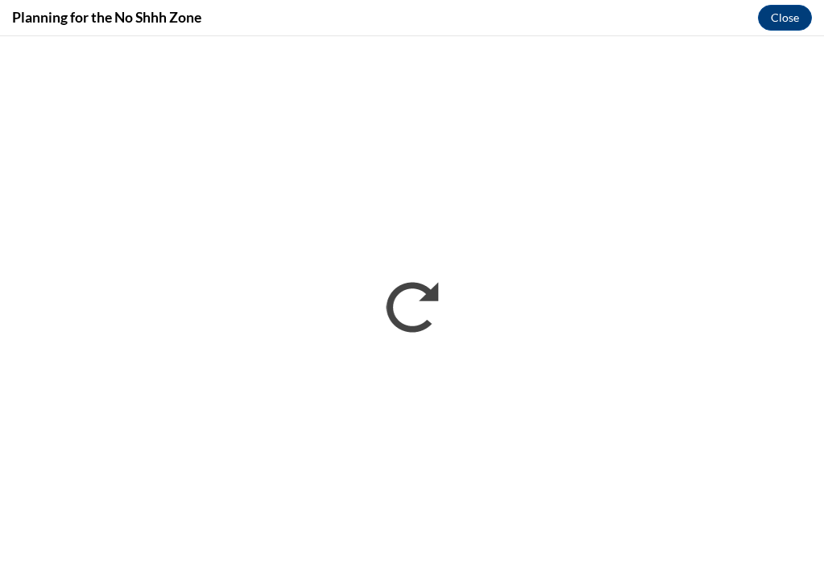
scroll to position [0, 0]
